Goal: Task Accomplishment & Management: Complete application form

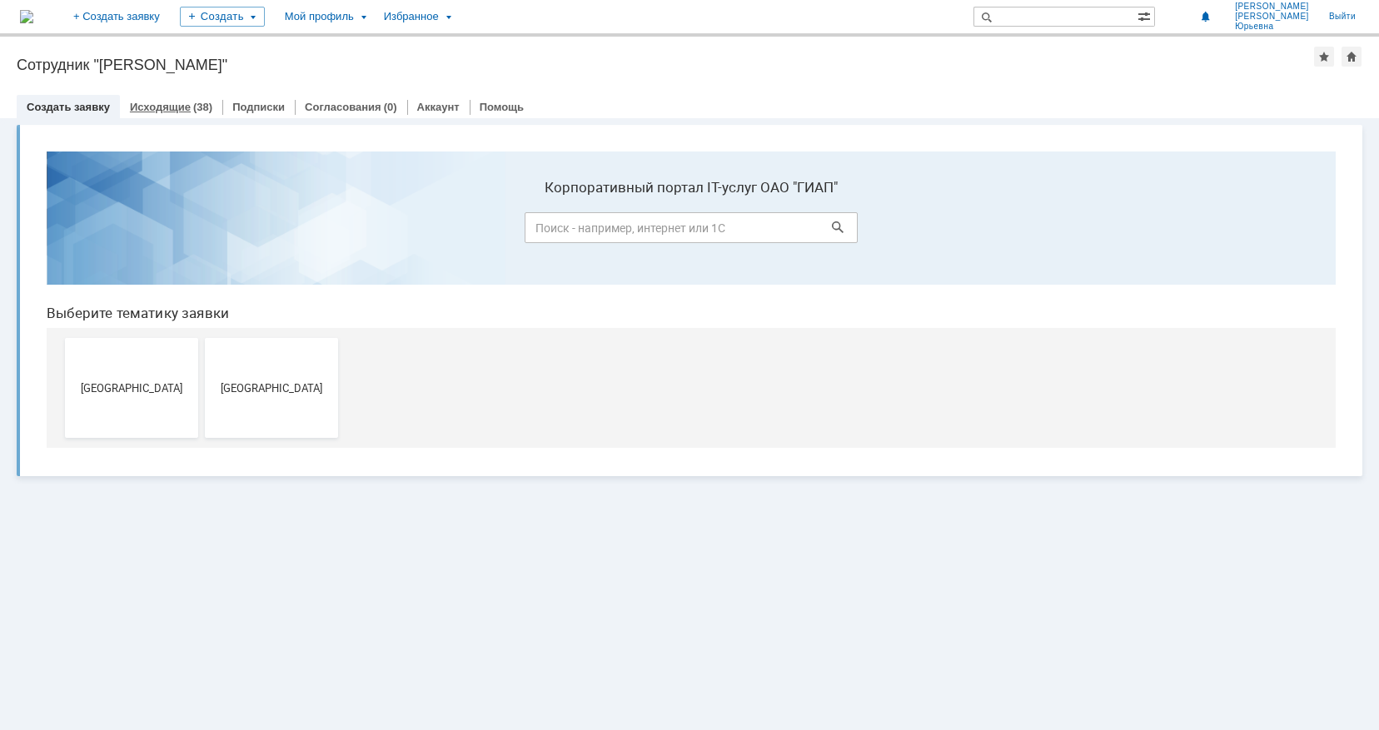
click at [175, 103] on link "Исходящие" at bounding box center [160, 107] width 61 height 12
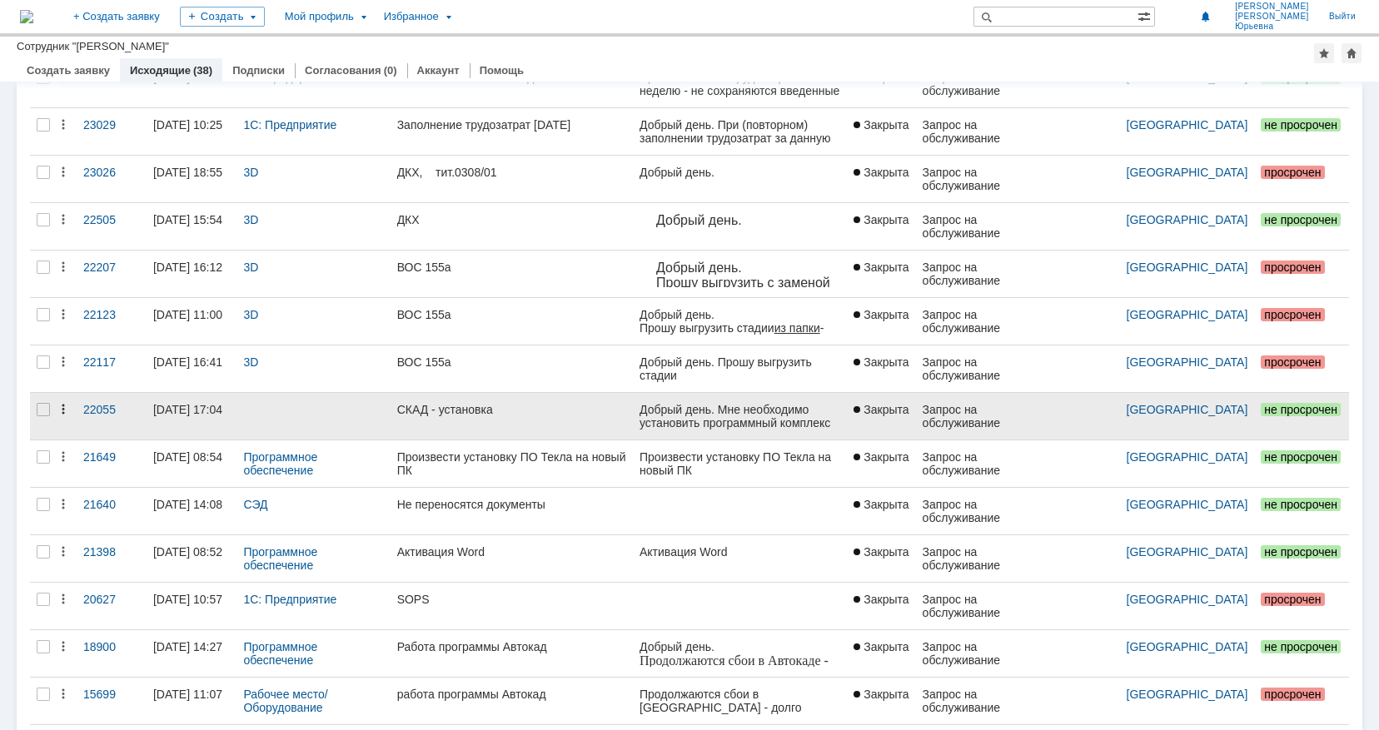
click at [61, 410] on icon at bounding box center [63, 409] width 13 height 13
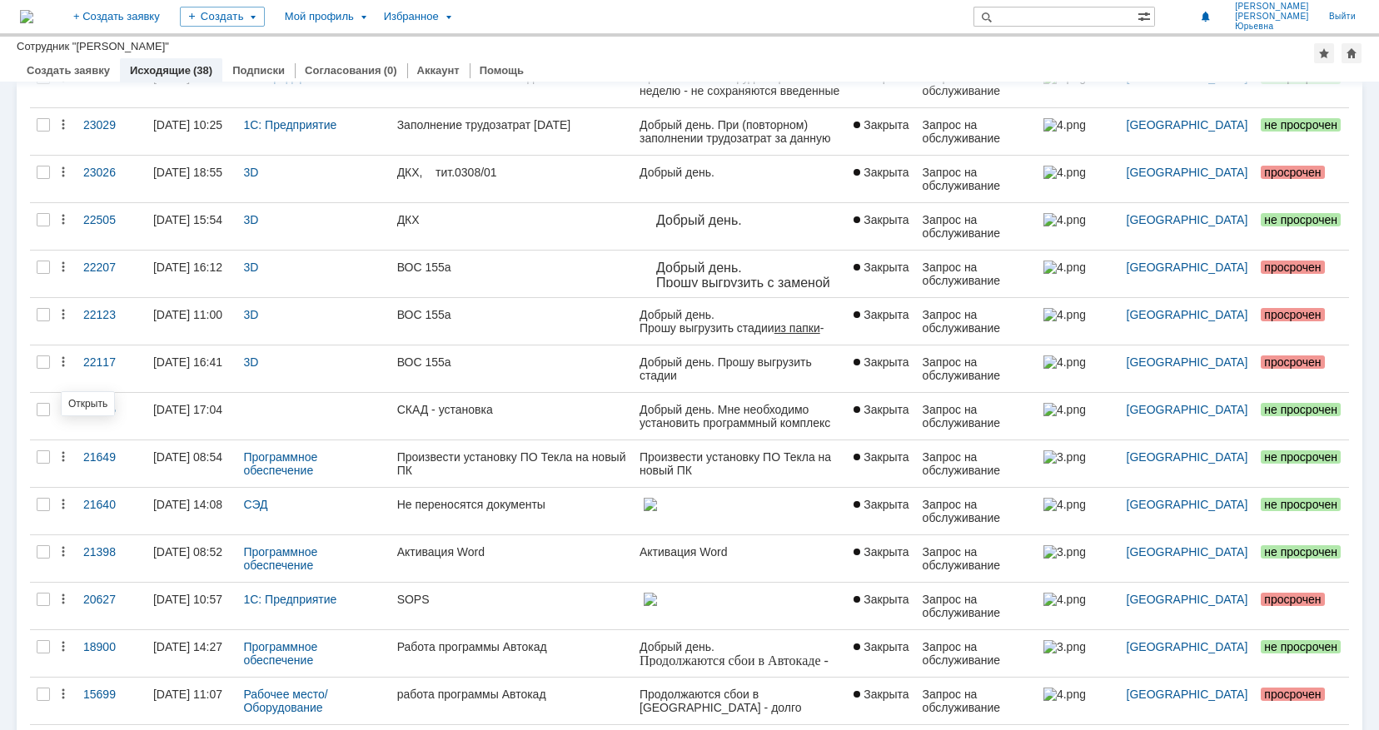
click at [84, 401] on link "Открыть" at bounding box center [87, 404] width 39 height 12
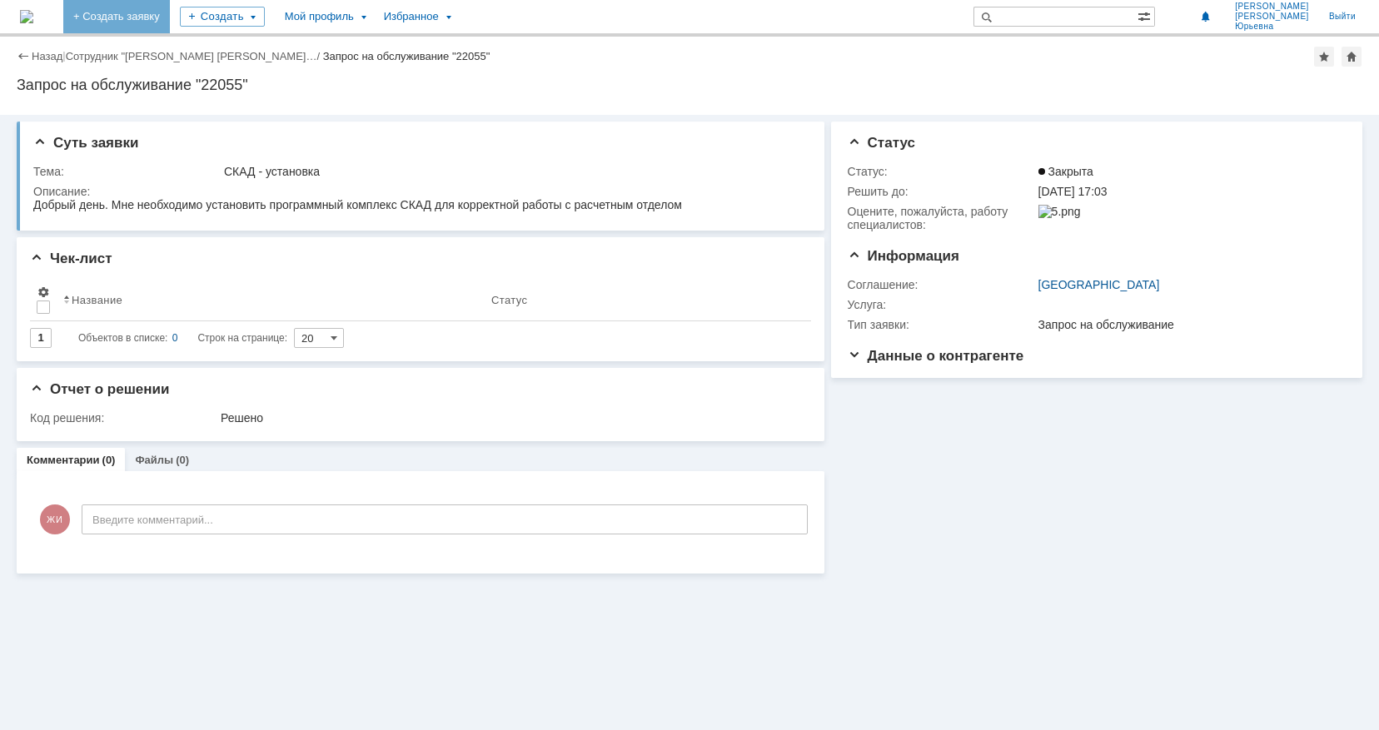
click at [170, 15] on link "+ Создать заявку" at bounding box center [116, 16] width 107 height 33
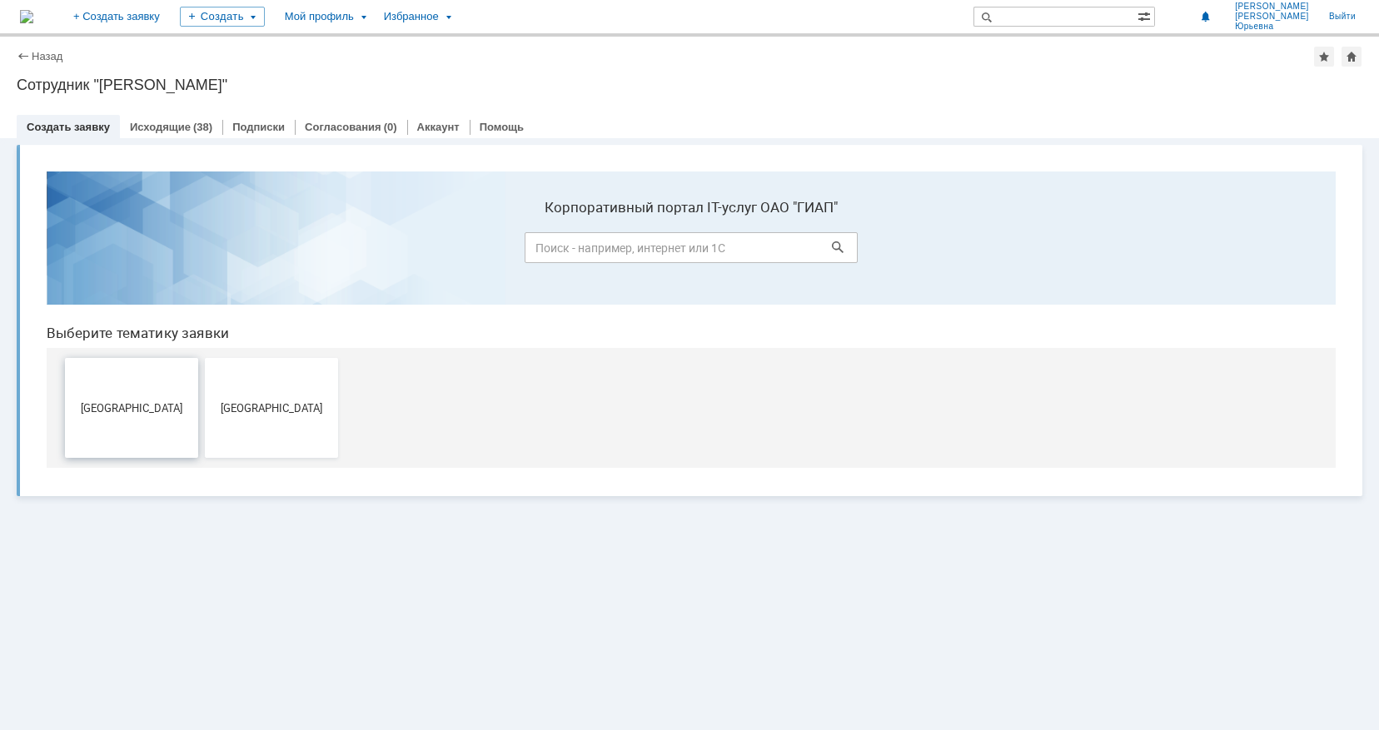
click at [145, 404] on span "[GEOGRAPHIC_DATA]" at bounding box center [131, 407] width 123 height 12
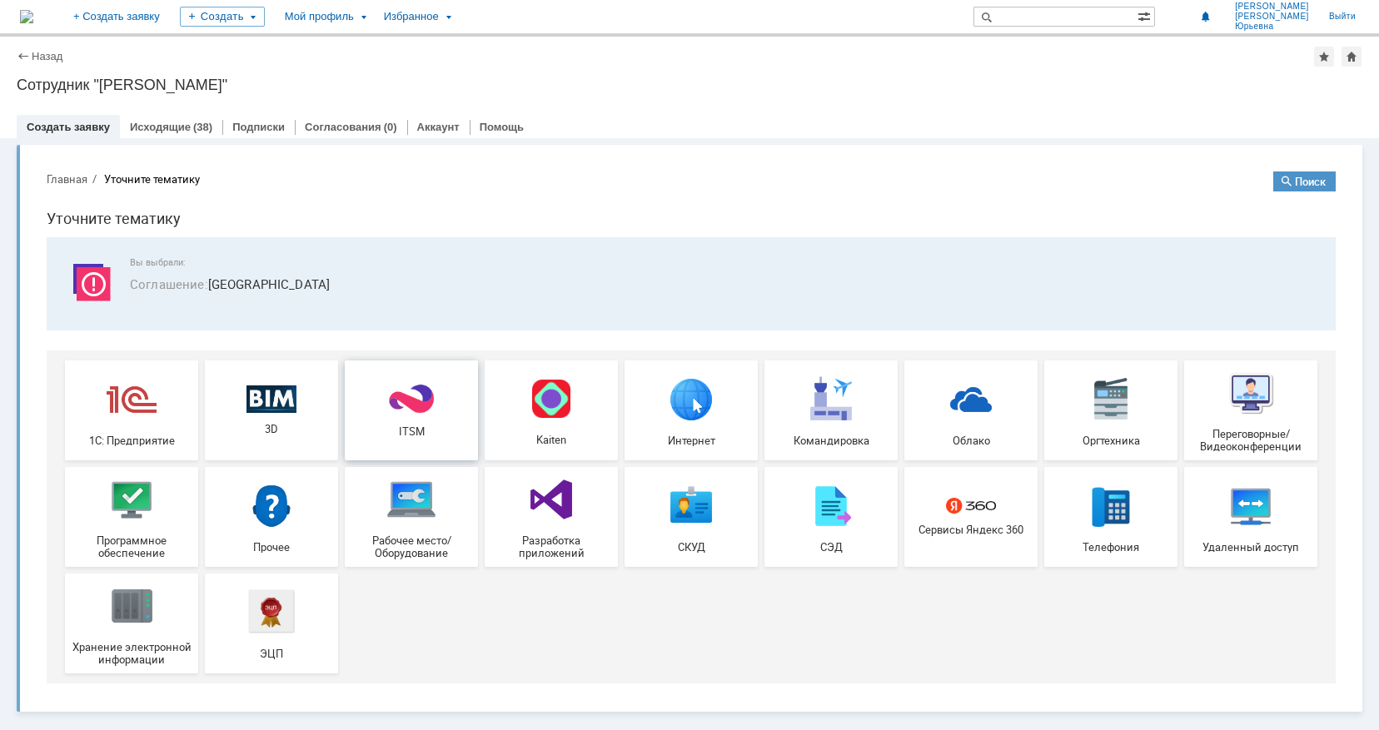
click at [420, 396] on img at bounding box center [411, 399] width 50 height 32
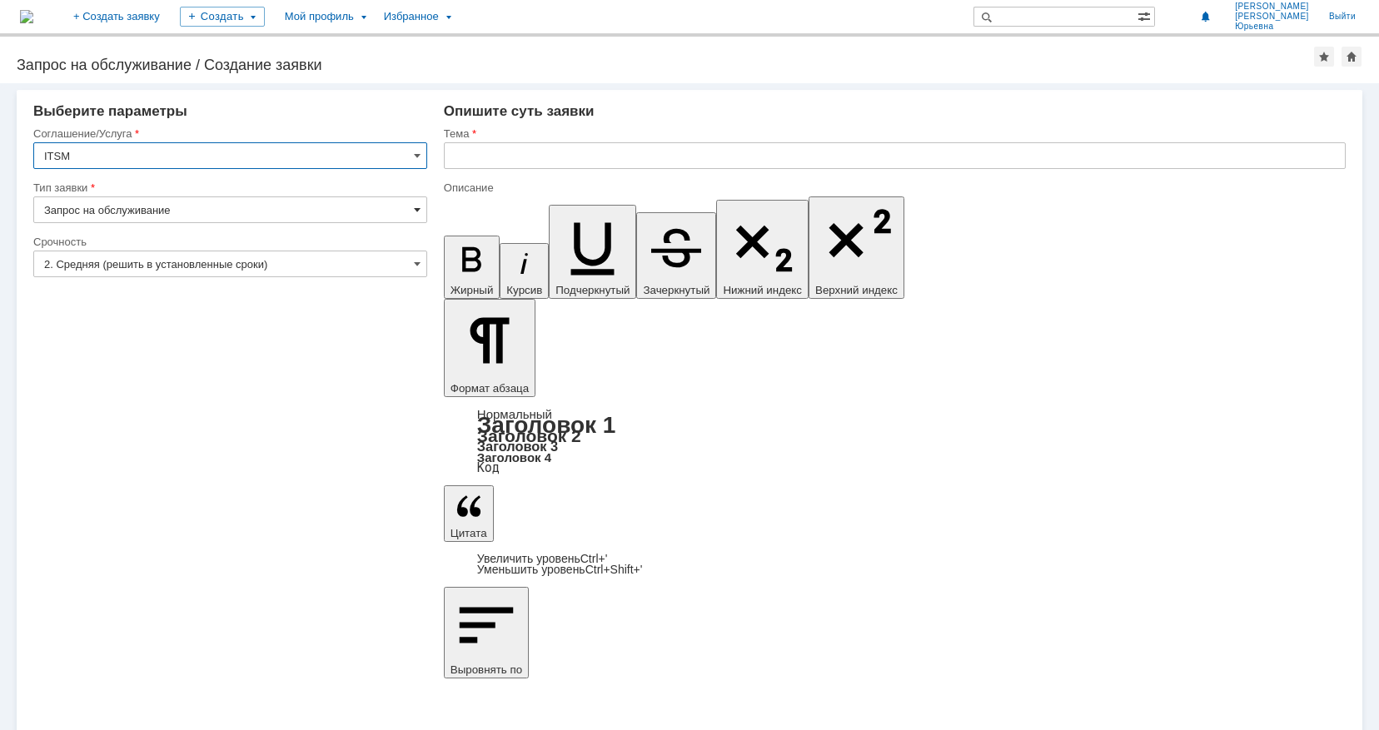
click at [419, 207] on span at bounding box center [417, 209] width 7 height 13
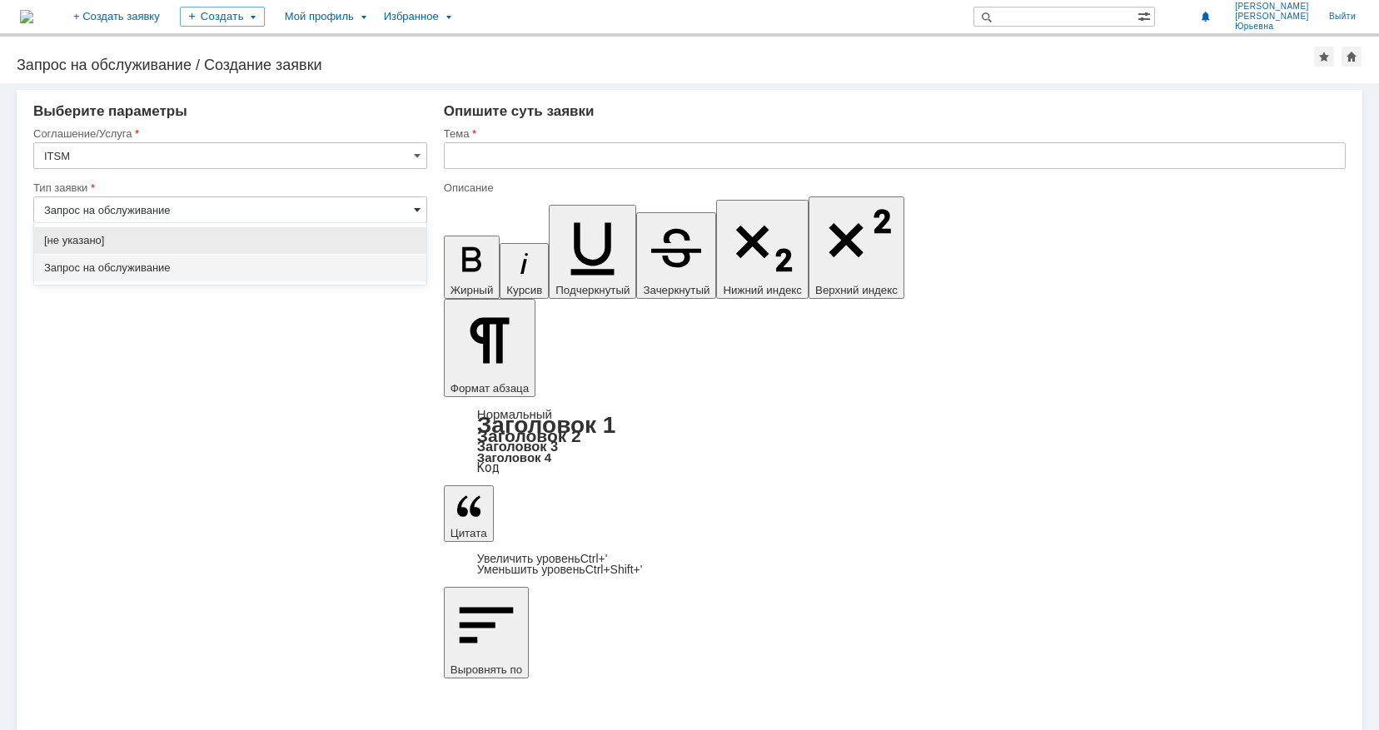
click at [419, 207] on span at bounding box center [417, 209] width 7 height 13
click at [269, 255] on div "Запрос на обслуживание" at bounding box center [230, 268] width 392 height 27
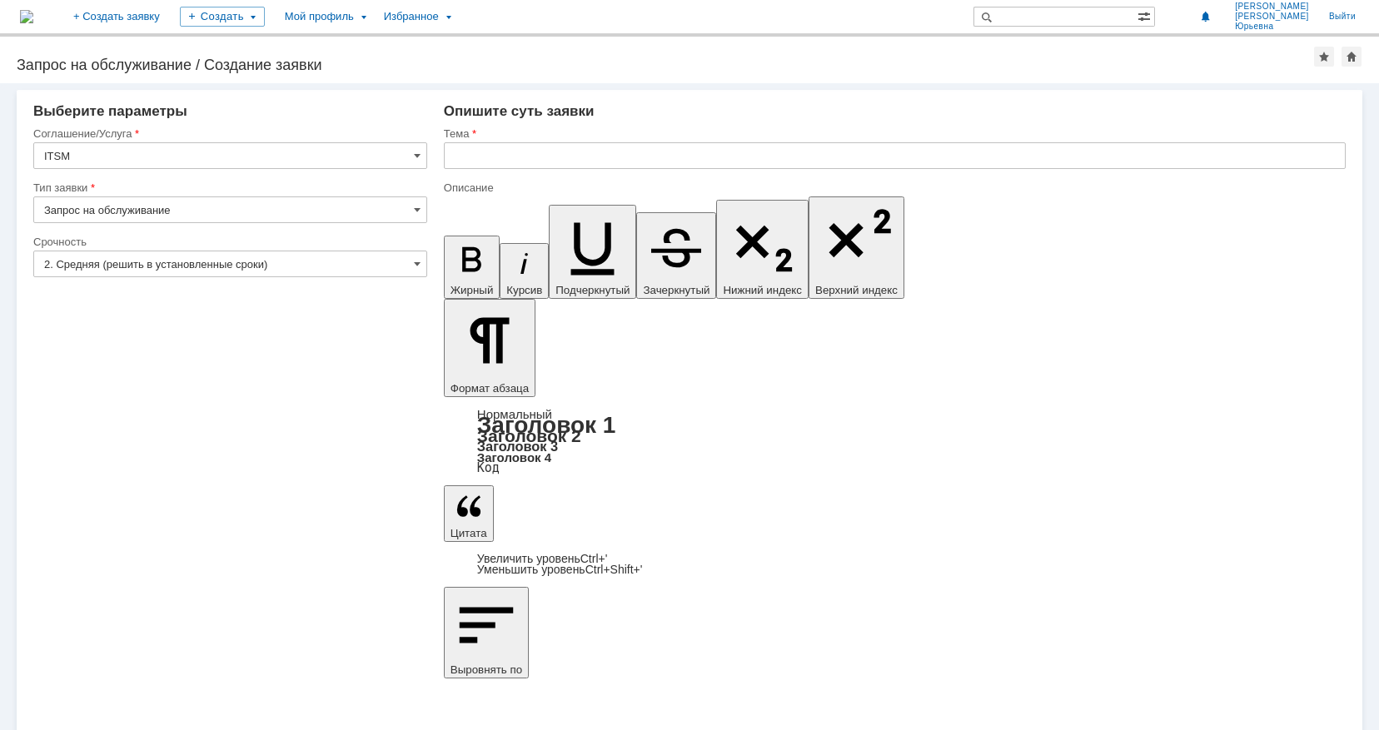
type input "Запрос на обслуживание"
click at [425, 265] on input "2. Средняя (решить в установленные сроки)" at bounding box center [230, 264] width 394 height 27
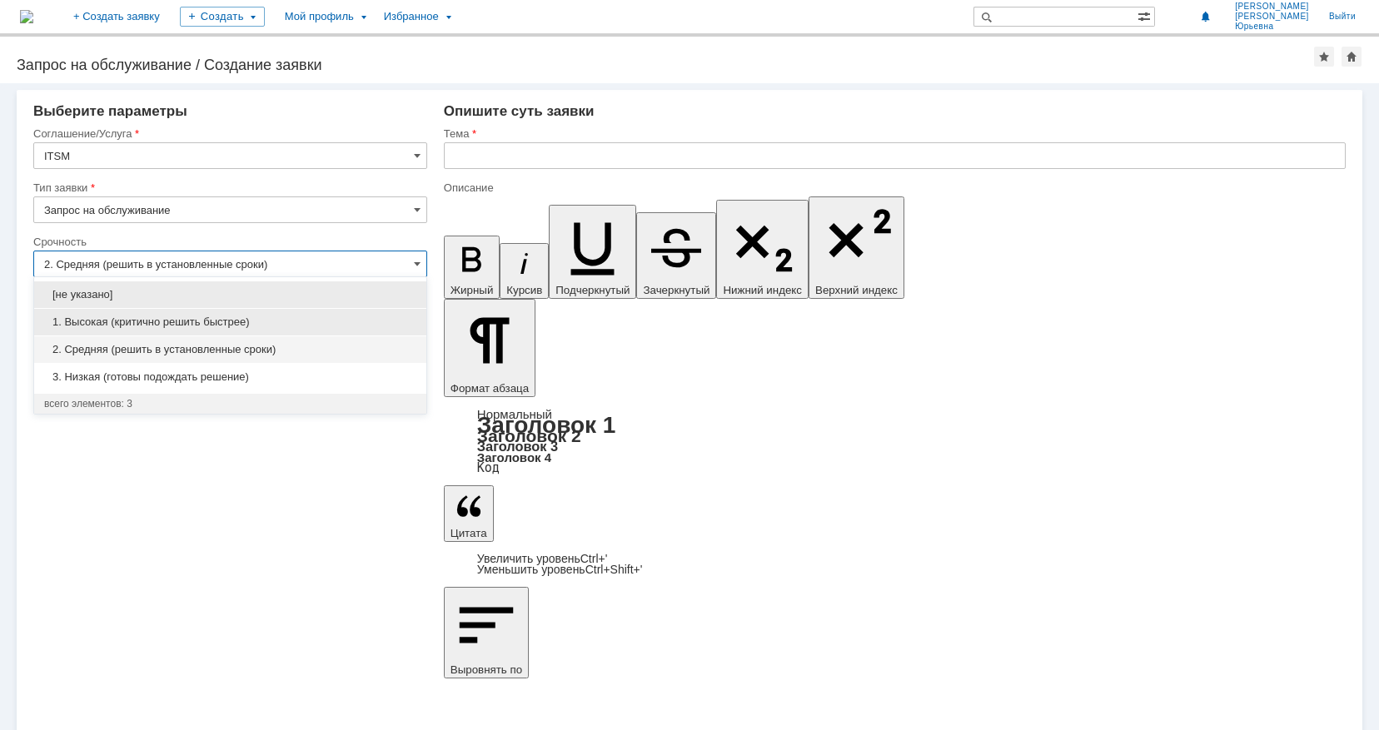
click at [167, 322] on span "1. Высокая (критично решить быстрее)" at bounding box center [230, 322] width 372 height 13
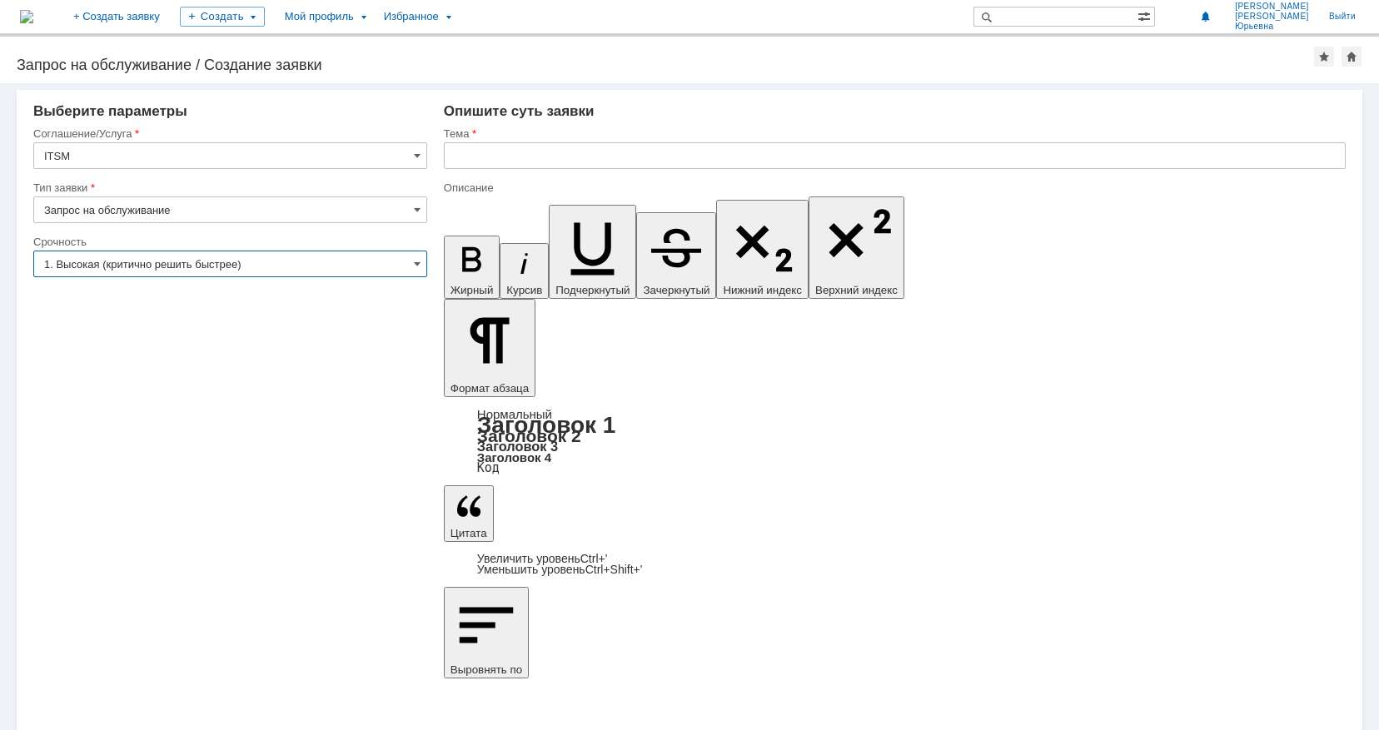
type input "1. Высокая (критично решить быстрее)"
click at [499, 154] on input "text" at bounding box center [895, 155] width 902 height 27
click at [522, 153] on input "Установка" at bounding box center [895, 155] width 902 height 27
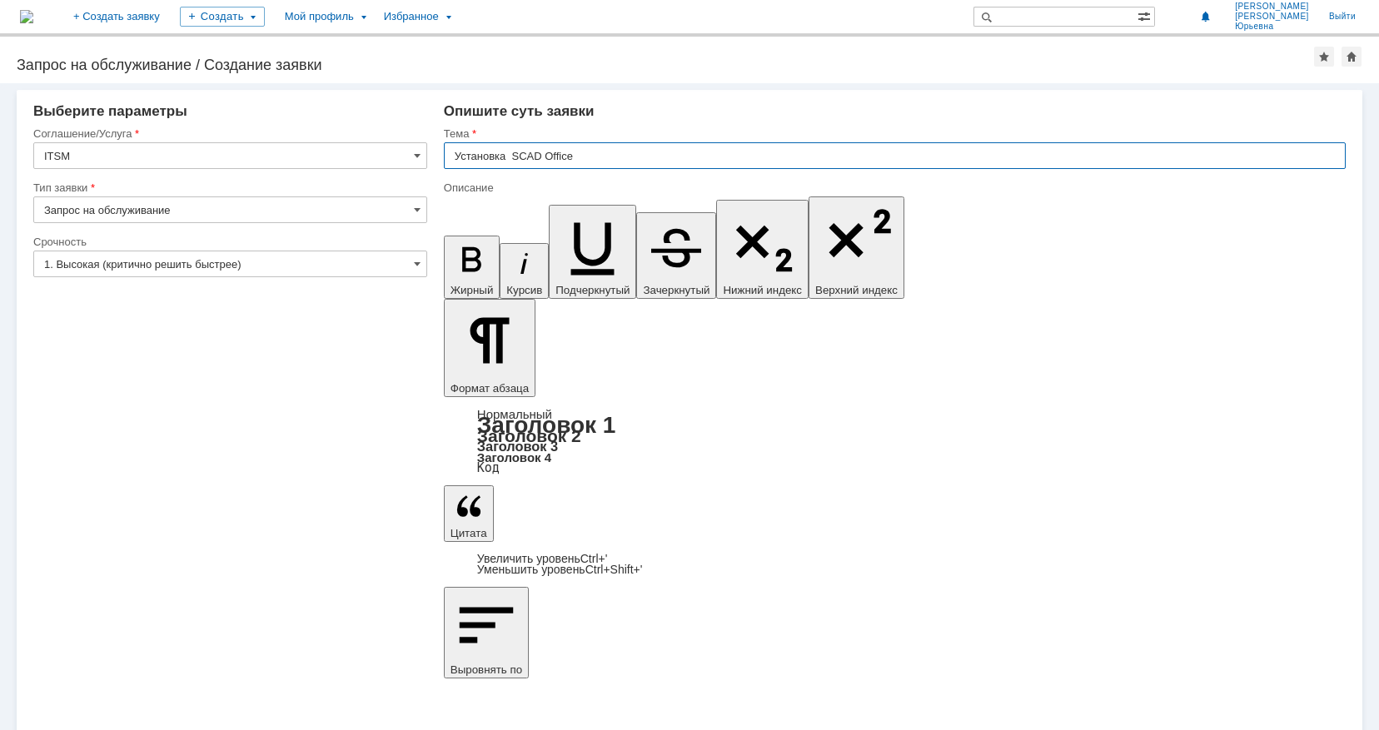
type input "Установка SCAD Office"
